Goal: Find specific fact: Find specific fact

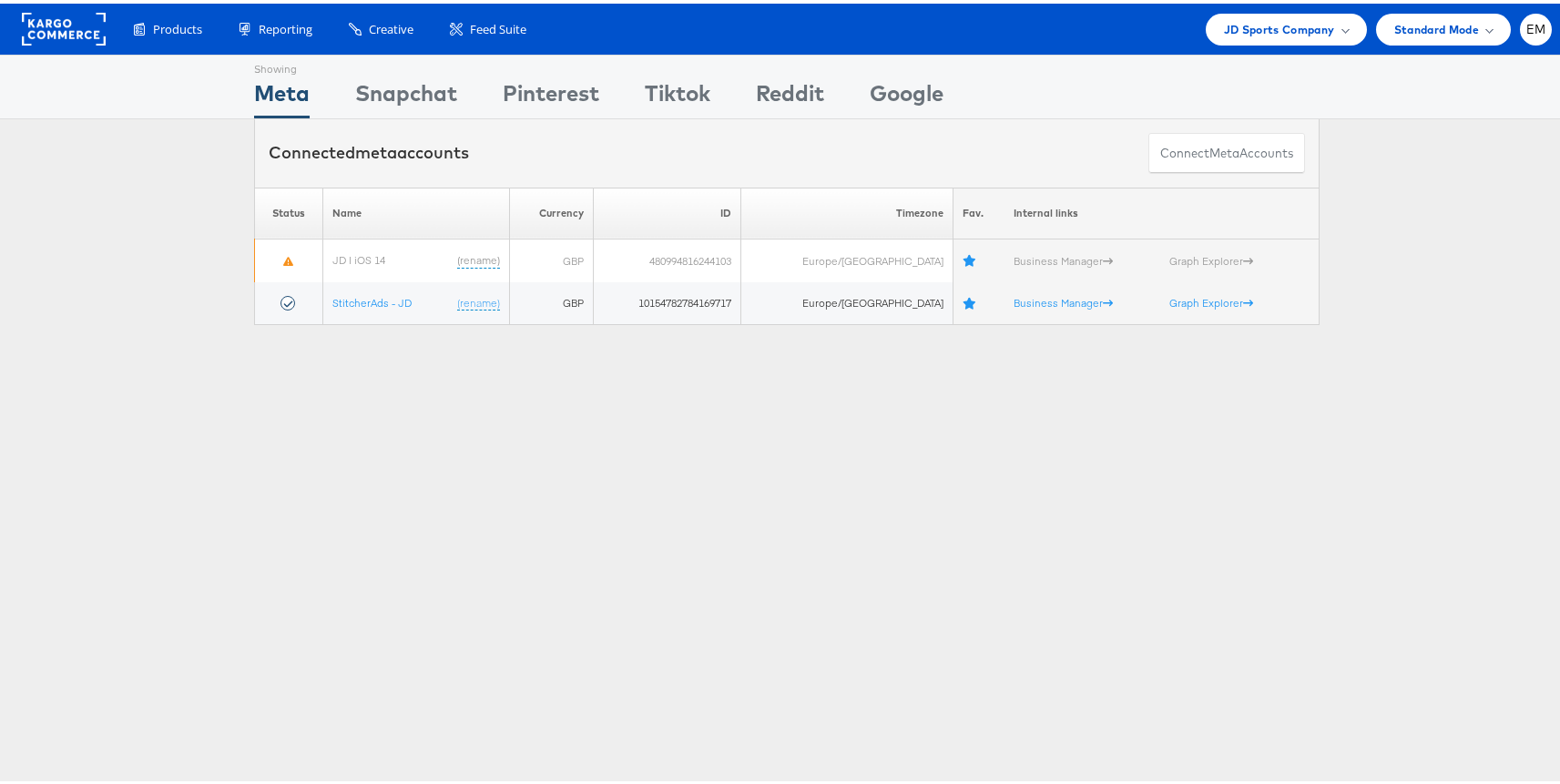
click at [1268, 8] on div "Products Product Catalogs Enhance Your Product Catalog, Map Them to Publishers,…" at bounding box center [787, 25] width 1574 height 51
click at [1270, 33] on span "JD Sports Company" at bounding box center [1280, 26] width 111 height 19
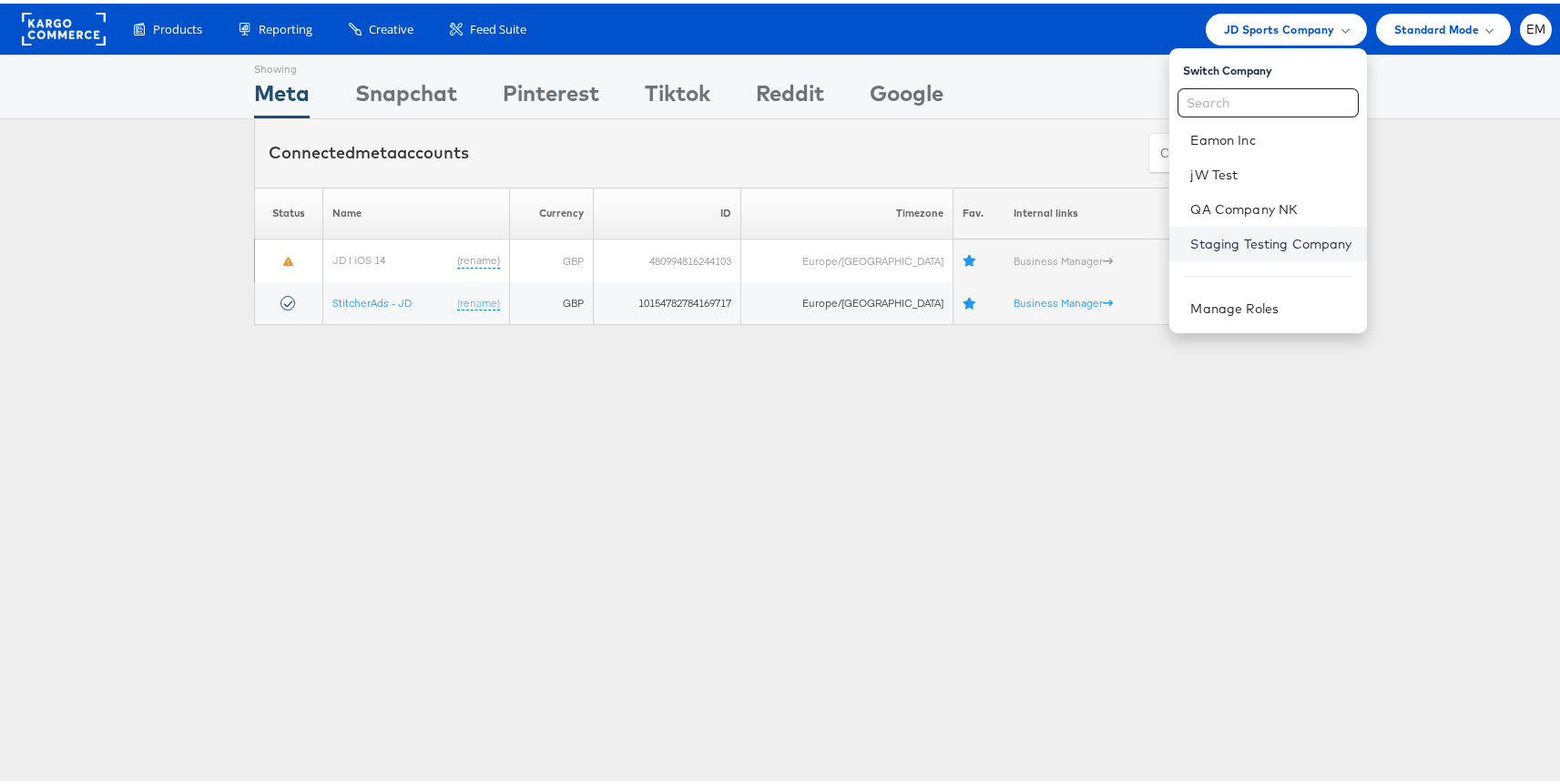
click at [1202, 239] on link "Staging Testing Company" at bounding box center [1271, 240] width 161 height 18
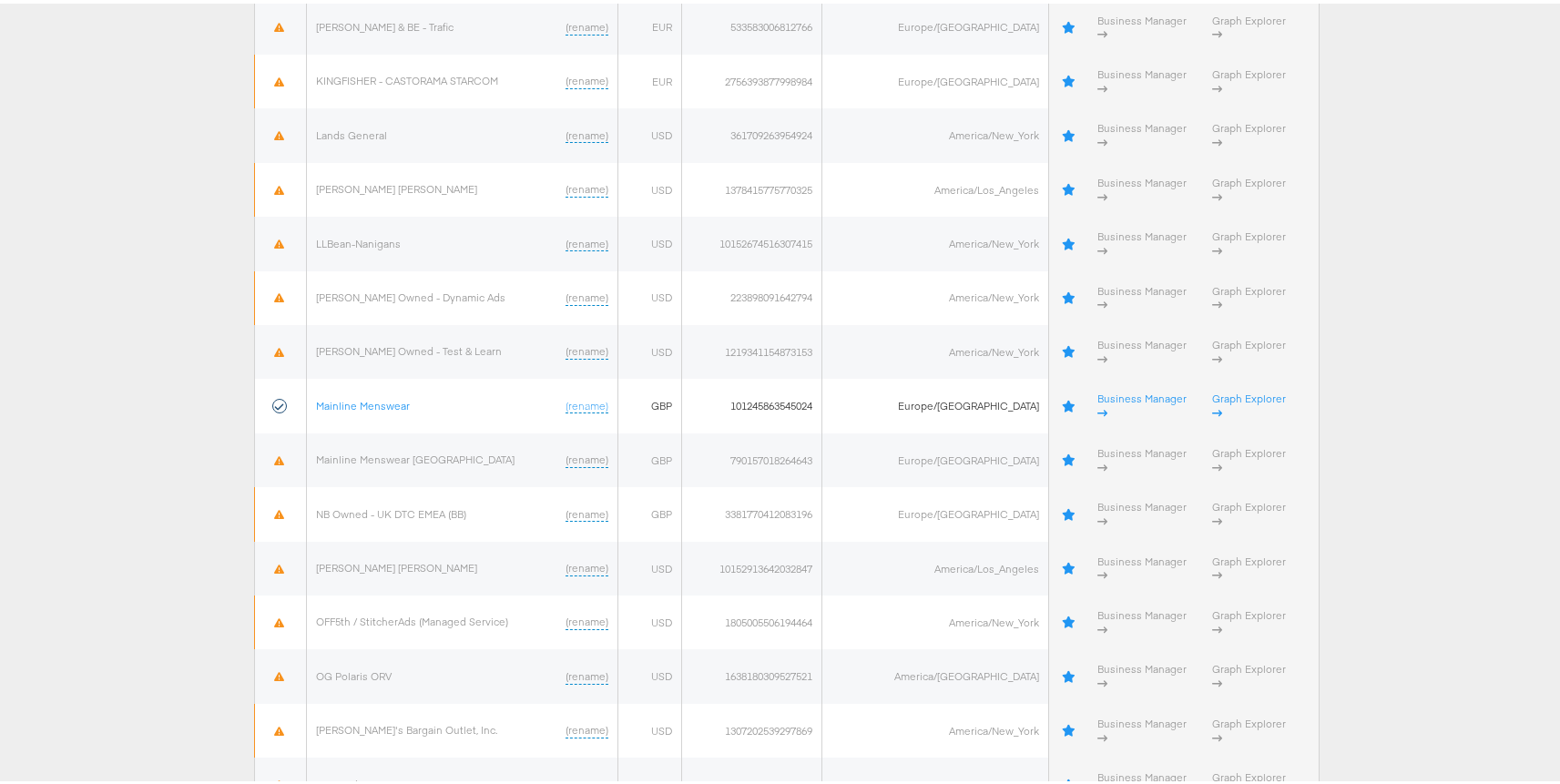
scroll to position [2594, 0]
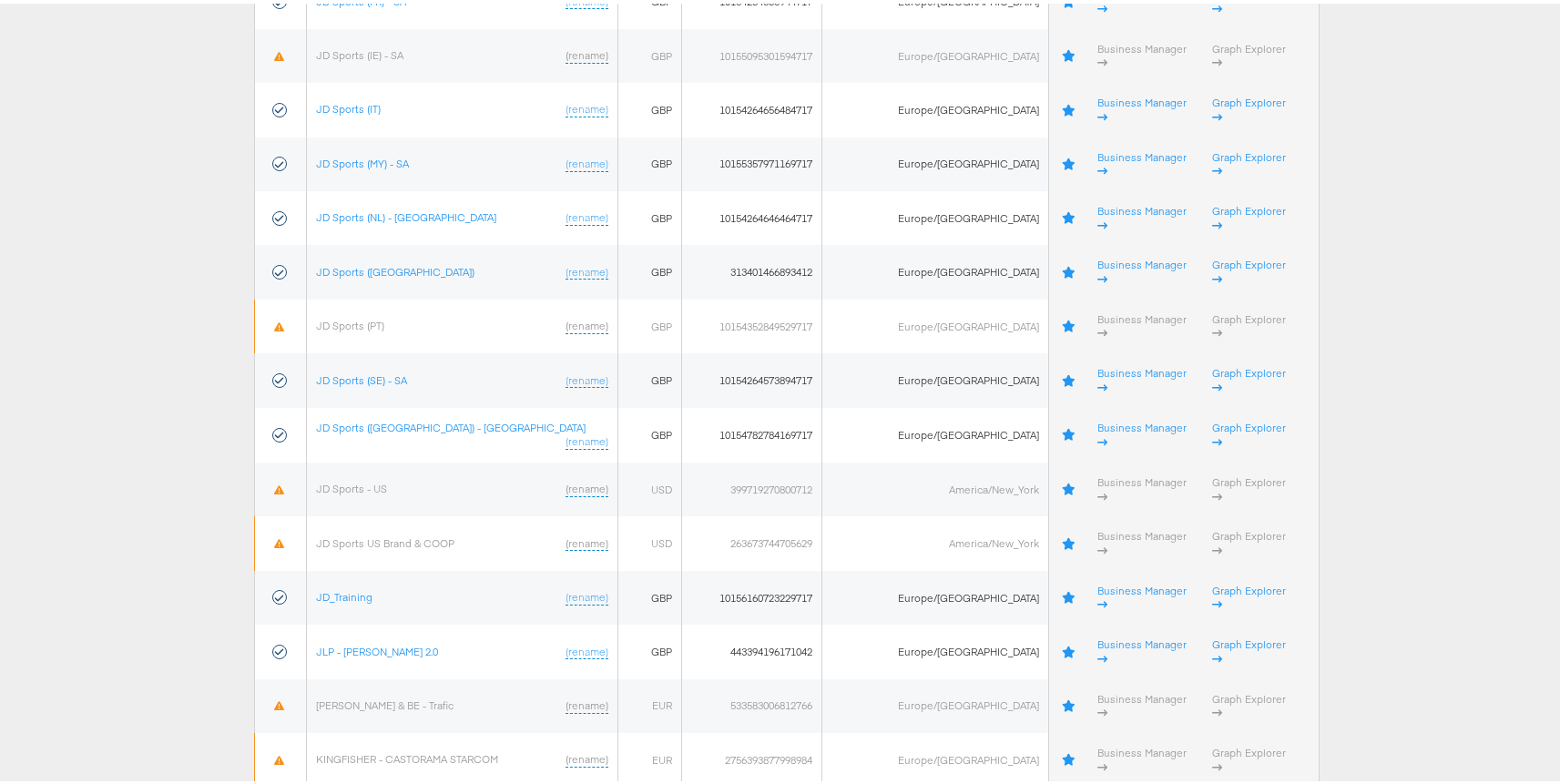
copy td "790157018264643"
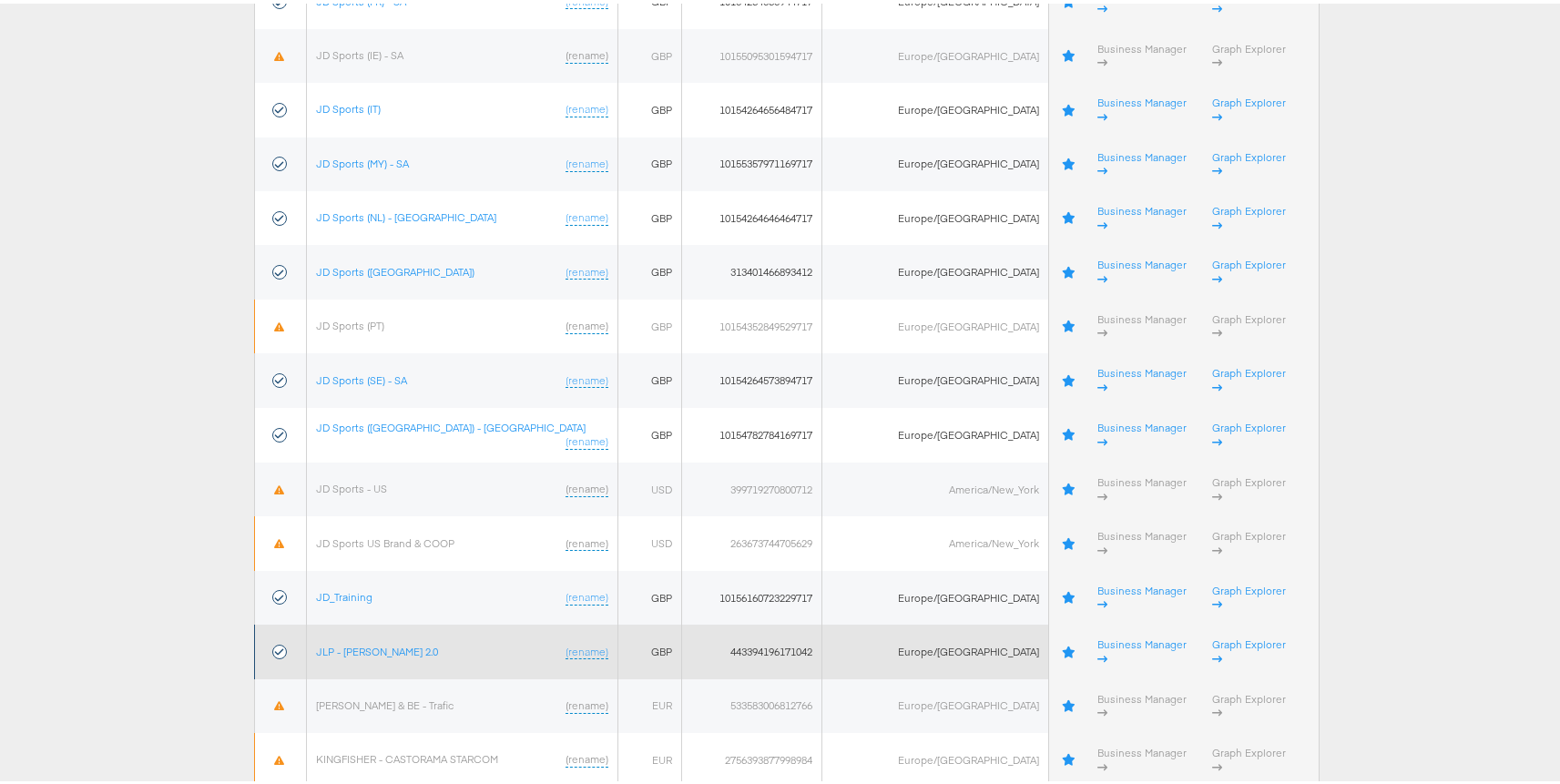
scroll to position [855, 0]
